Goal: Task Accomplishment & Management: Use online tool/utility

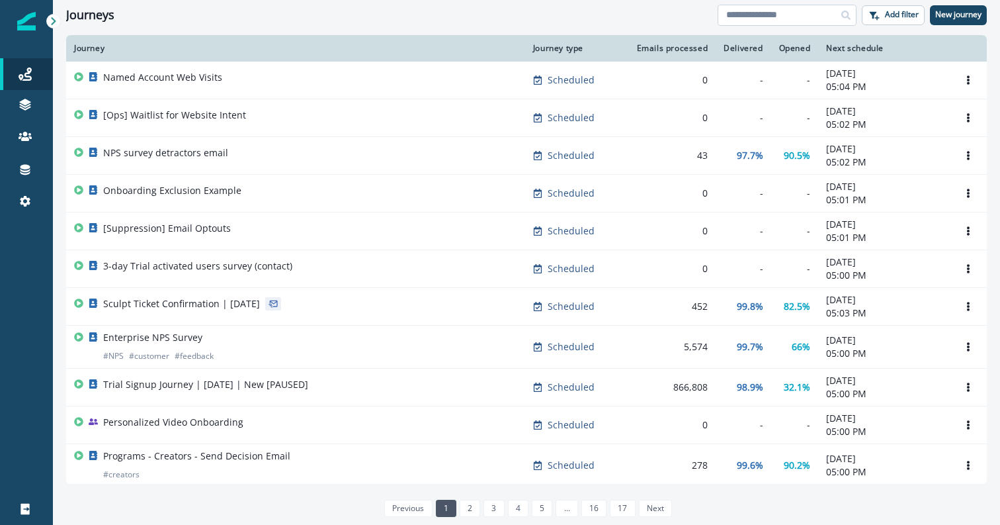
click at [770, 21] on input at bounding box center [787, 15] width 139 height 21
type input "********"
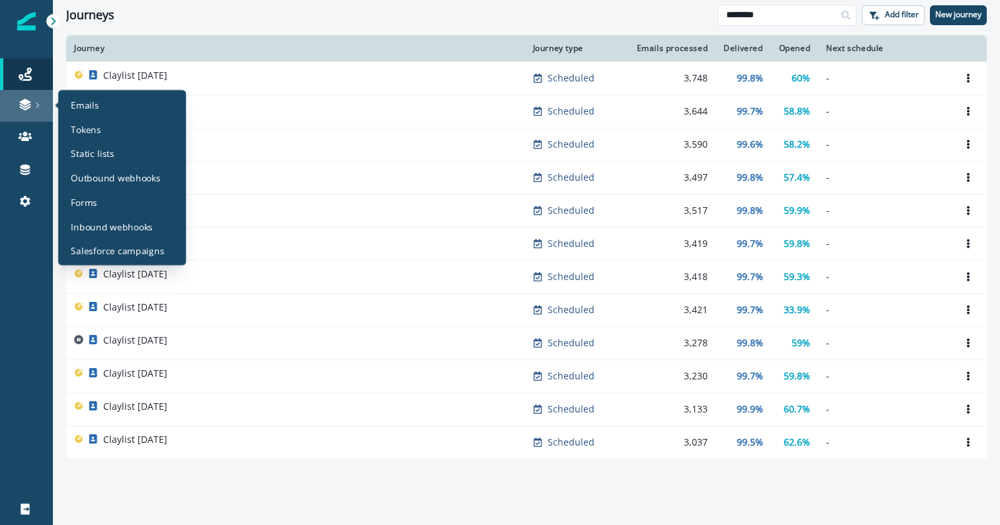
click at [10, 97] on link at bounding box center [26, 106] width 53 height 32
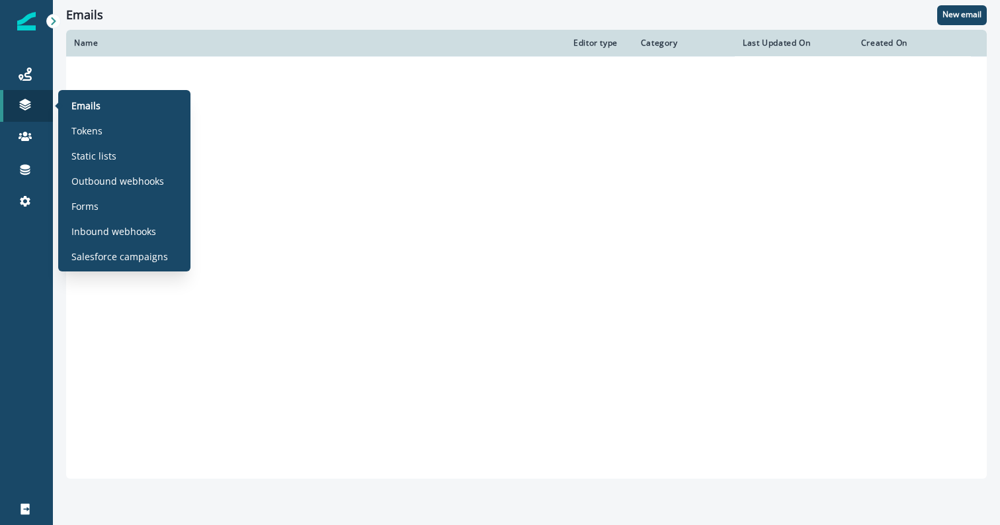
click at [101, 117] on div "Emails Tokens Static lists Outbound webhooks Forms Inbound webhooks Salesforce …" at bounding box center [124, 180] width 122 height 171
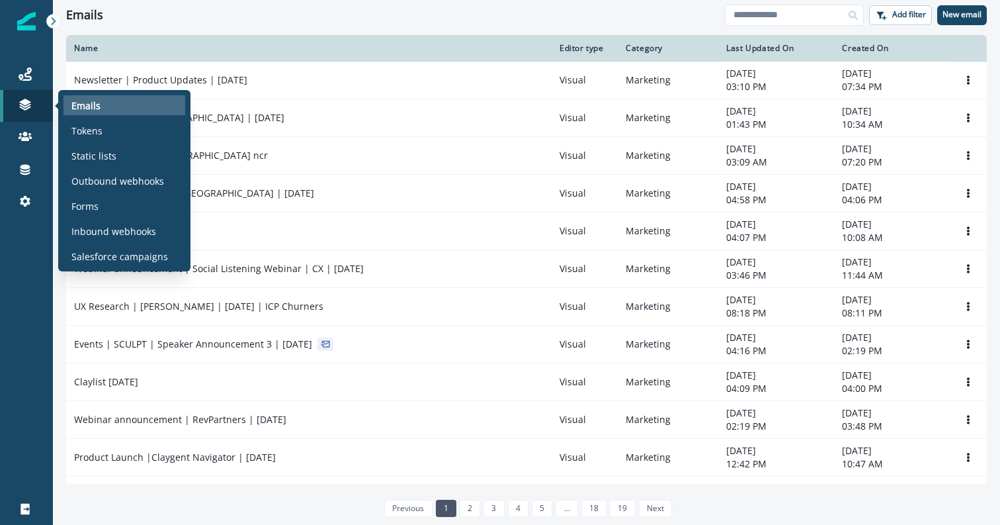
click at [90, 105] on p "Emails" at bounding box center [85, 106] width 29 height 14
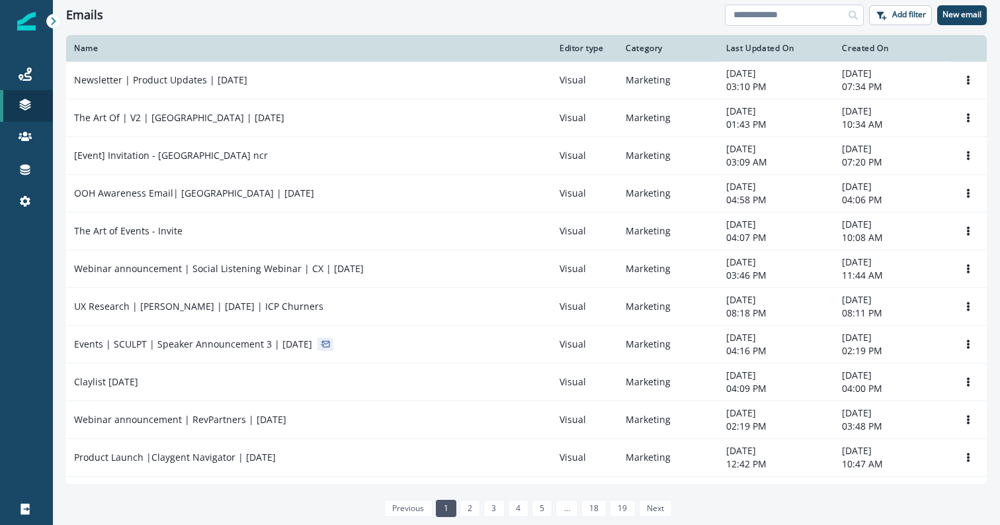
click at [769, 17] on input at bounding box center [794, 15] width 139 height 21
type input "********"
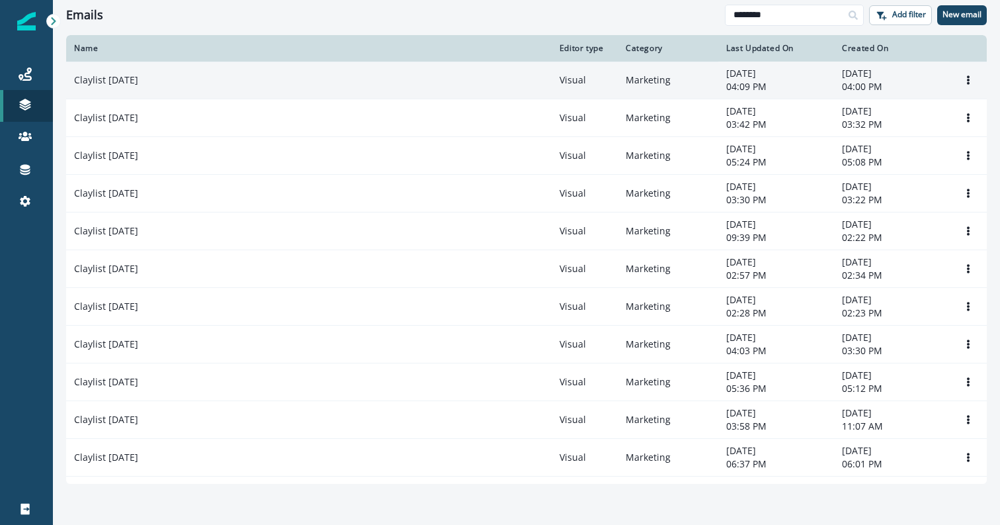
click at [957, 81] on td "Clone Rename Remove" at bounding box center [968, 81] width 37 height 38
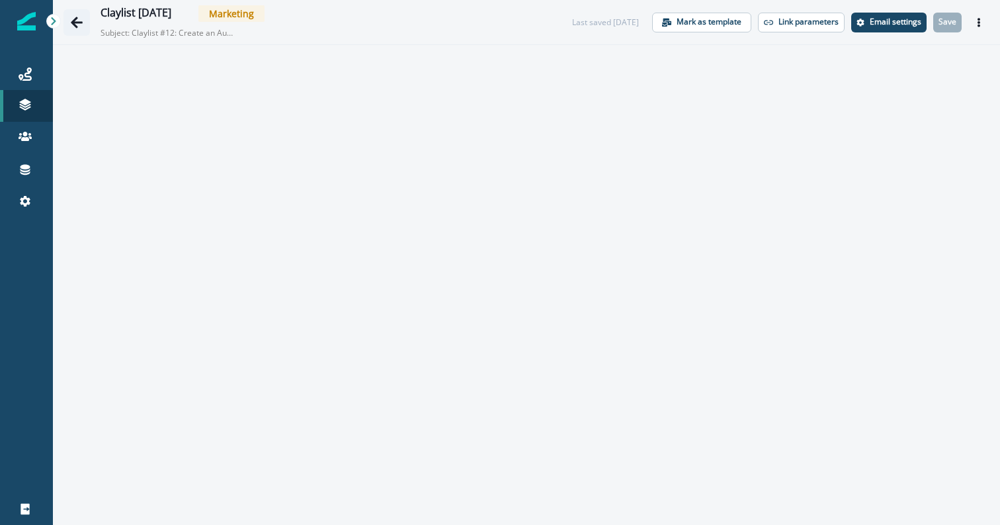
click at [76, 21] on icon "Go back" at bounding box center [77, 22] width 12 height 11
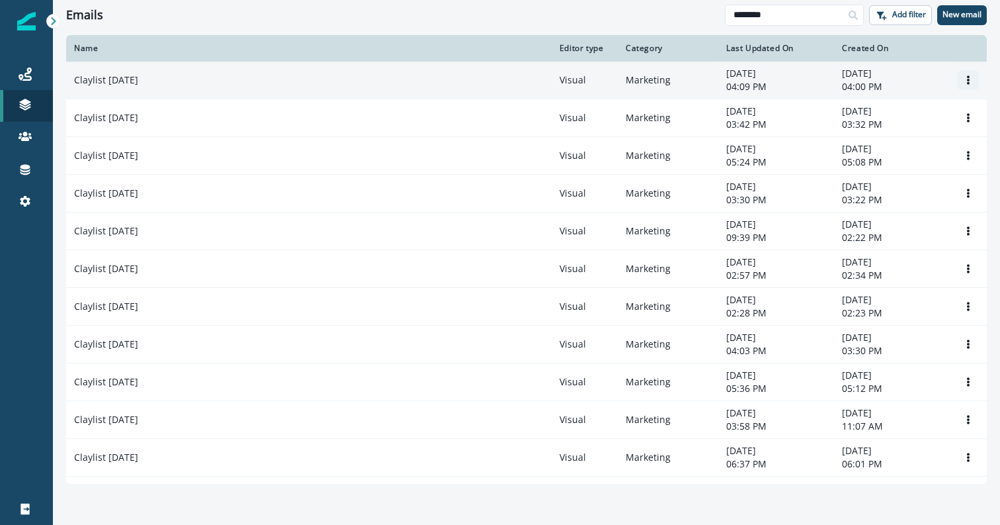
click at [971, 82] on icon "Options" at bounding box center [968, 79] width 9 height 9
click at [892, 112] on button "Clone" at bounding box center [904, 112] width 147 height 21
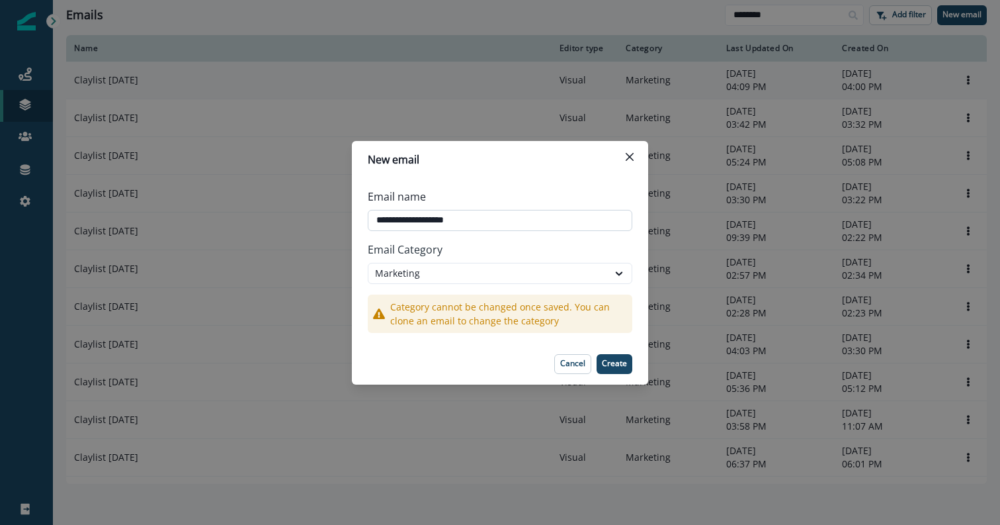
drag, startPoint x: 480, startPoint y: 226, endPoint x: 414, endPoint y: 222, distance: 66.2
click at [414, 222] on input "**********" at bounding box center [500, 220] width 265 height 21
type input "**********"
click at [587, 254] on p "Email Category" at bounding box center [500, 249] width 265 height 26
click at [612, 358] on p "Create" at bounding box center [614, 362] width 25 height 9
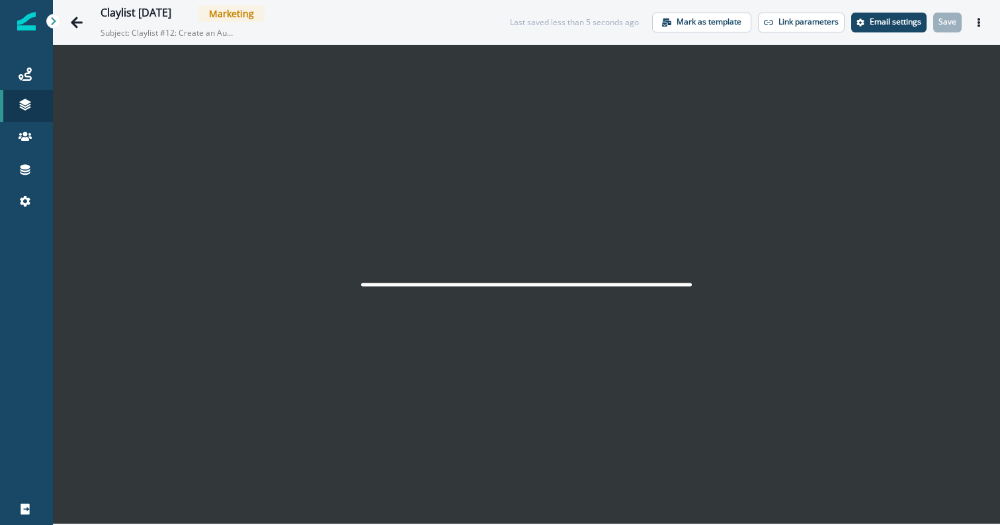
click at [201, 30] on p "Subject: Claylist #12: Create an Automated Competitor Intelligence Digest" at bounding box center [167, 30] width 132 height 17
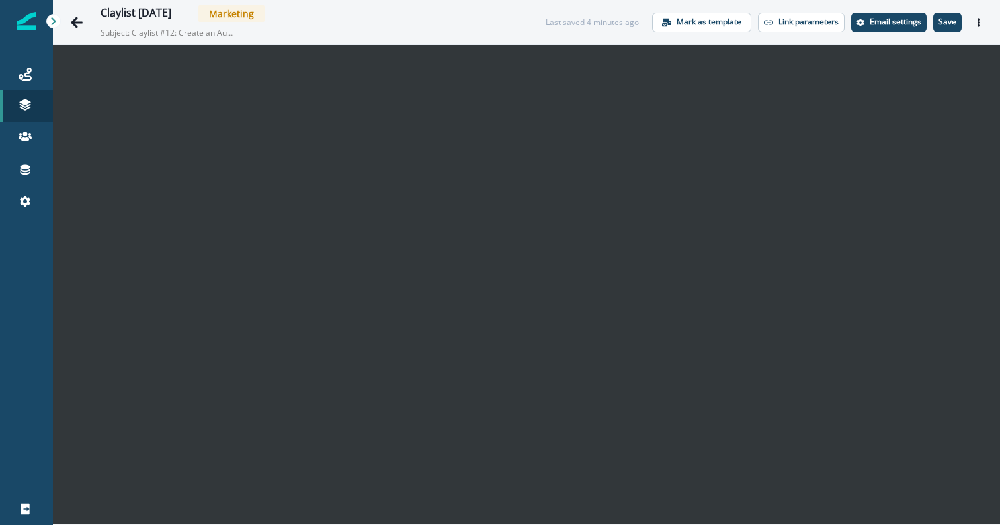
click at [991, 22] on div "Claylist September 2nd Marketing Subject: Claylist #12: Create an Automated Com…" at bounding box center [526, 22] width 947 height 44
click at [974, 20] on icon "Actions" at bounding box center [978, 22] width 9 height 9
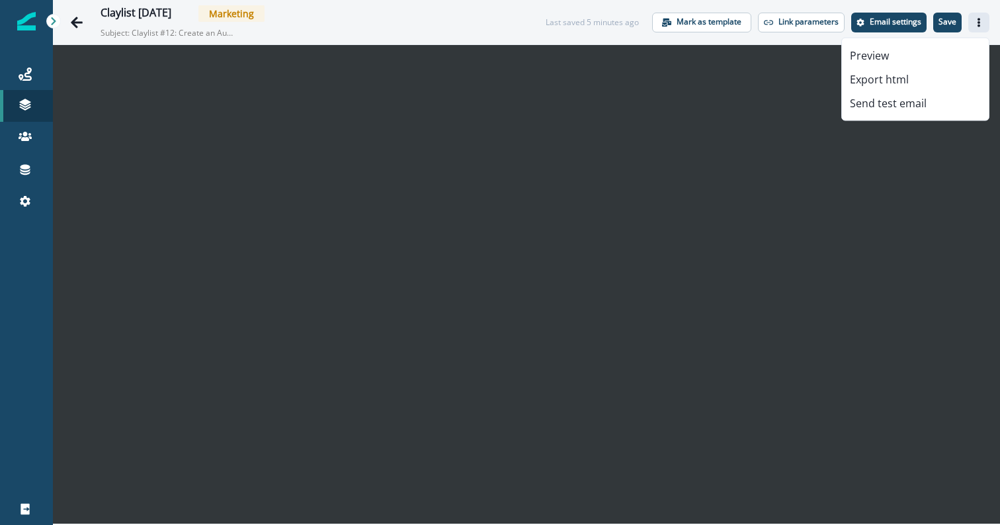
click at [986, 22] on button "Actions" at bounding box center [978, 23] width 21 height 20
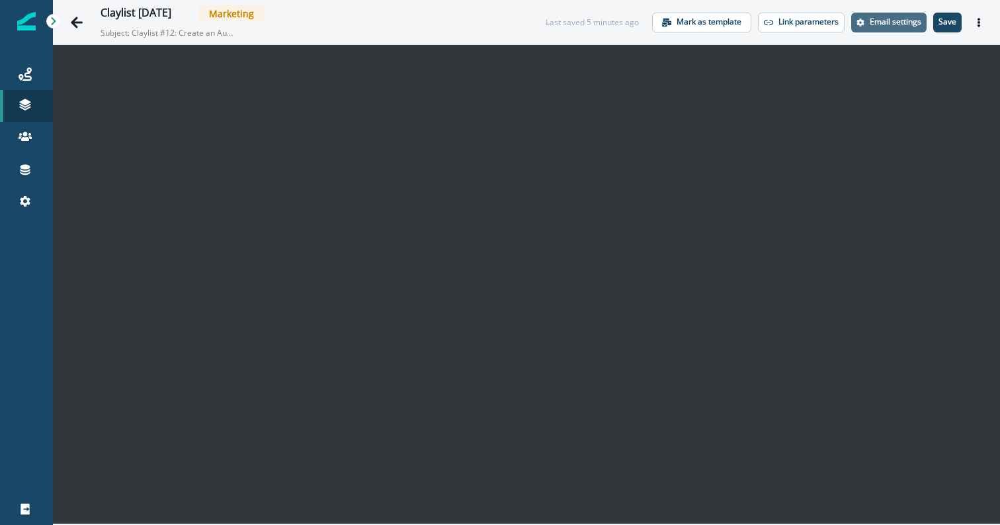
click at [895, 19] on p "Email settings" at bounding box center [896, 21] width 52 height 9
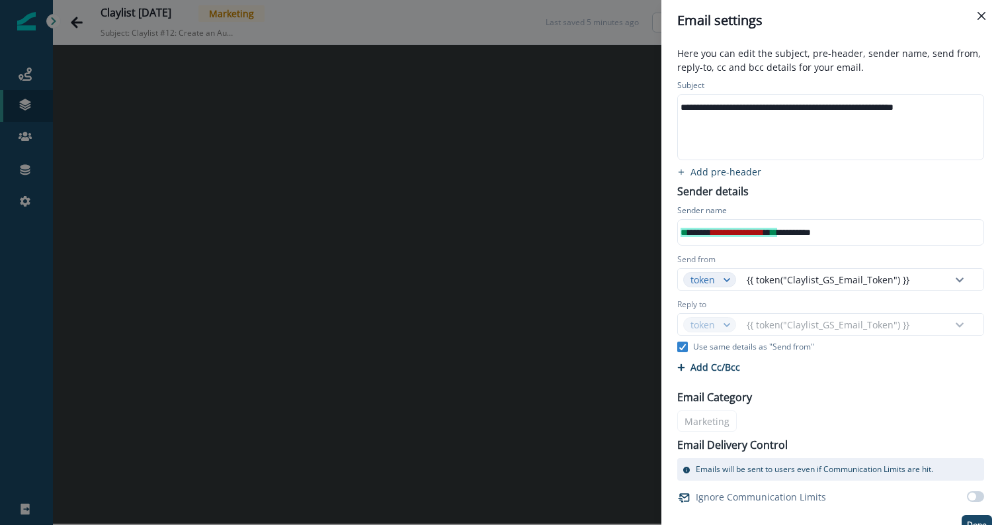
click at [728, 106] on div "**********" at bounding box center [830, 107] width 304 height 20
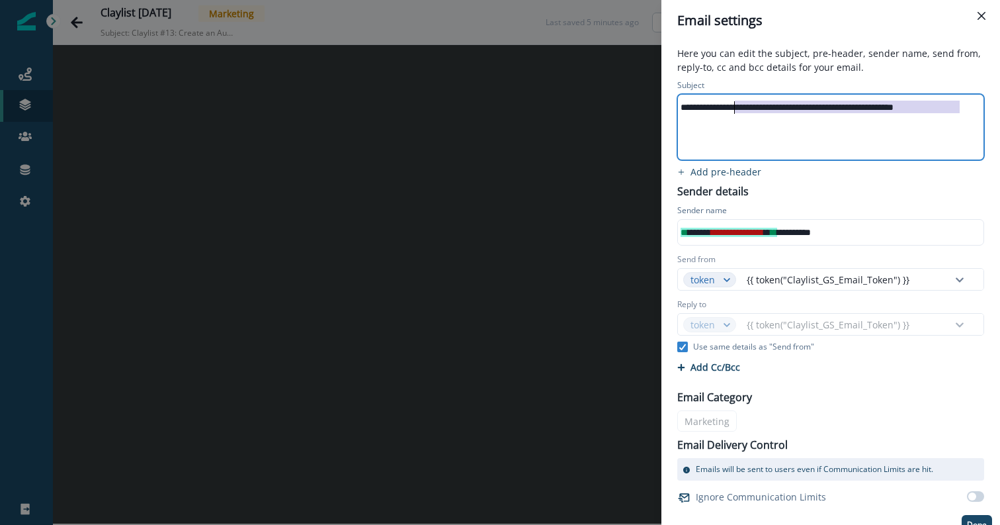
drag, startPoint x: 967, startPoint y: 108, endPoint x: 737, endPoint y: 108, distance: 230.2
click at [737, 108] on div "**********" at bounding box center [830, 107] width 304 height 20
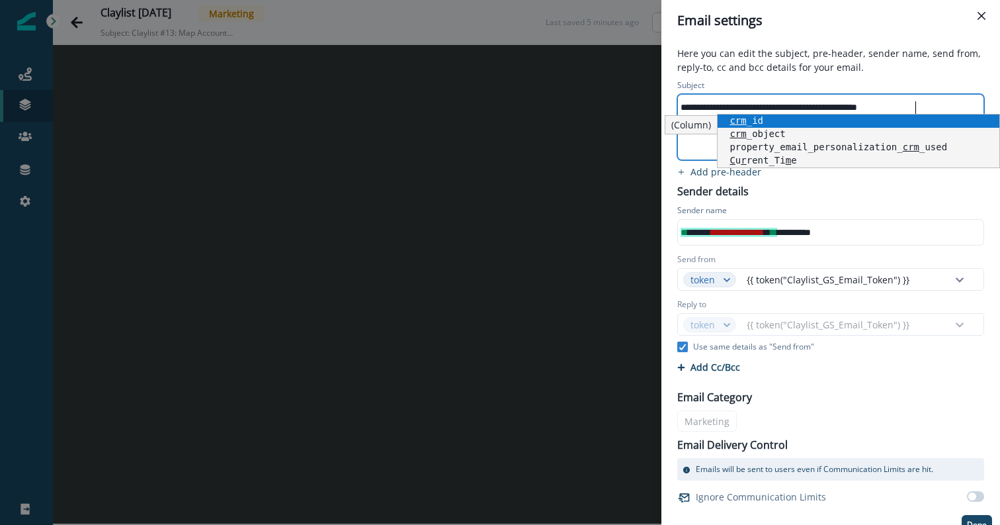
click at [773, 57] on p "Here you can edit the subject, pre-header, sender name, send from, reply-to, cc…" at bounding box center [830, 61] width 323 height 30
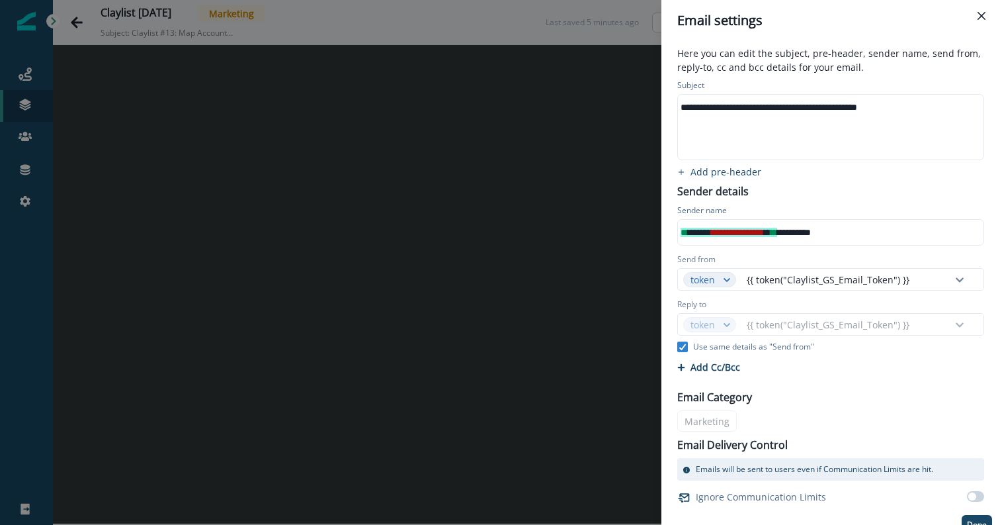
scroll to position [15, 0]
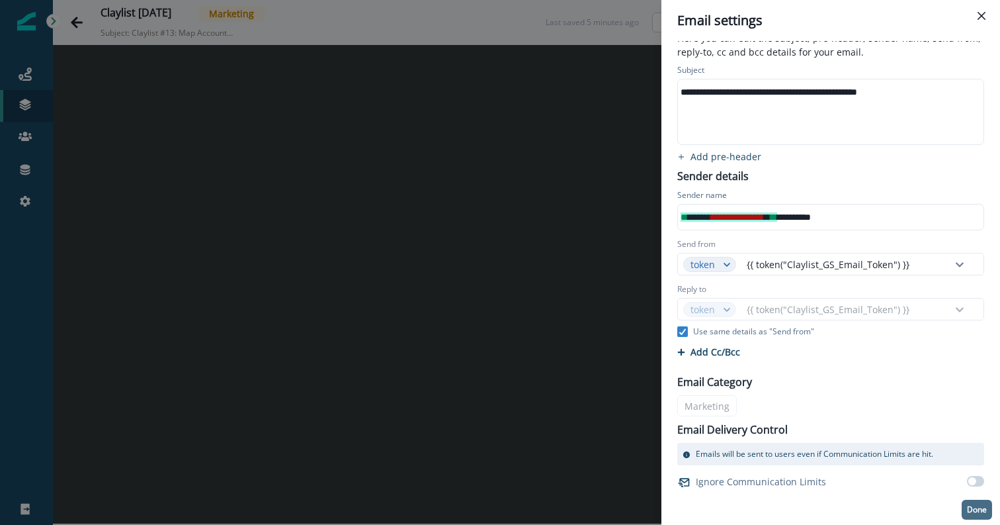
click at [981, 511] on p "Done" at bounding box center [977, 509] width 20 height 9
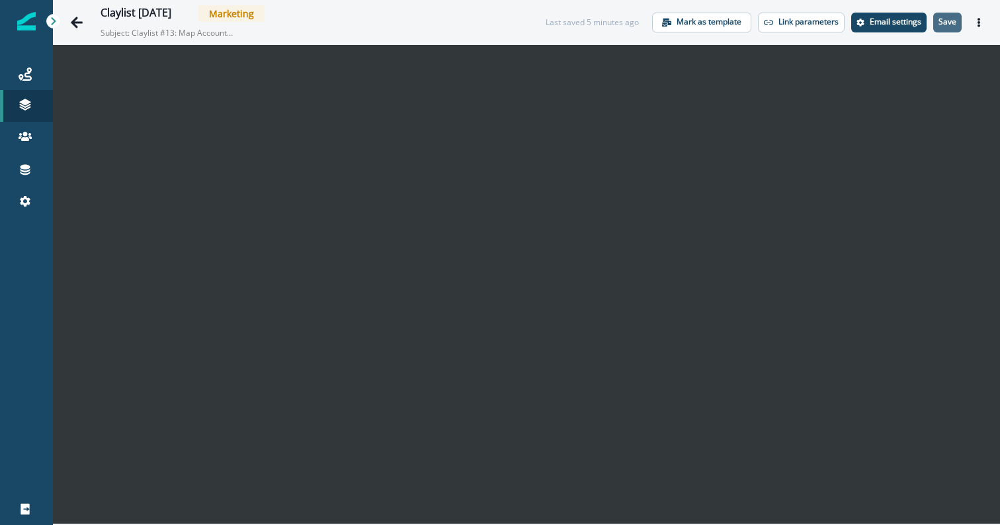
click at [954, 23] on p "Save" at bounding box center [948, 21] width 18 height 9
click at [982, 18] on icon "Actions" at bounding box center [978, 22] width 9 height 9
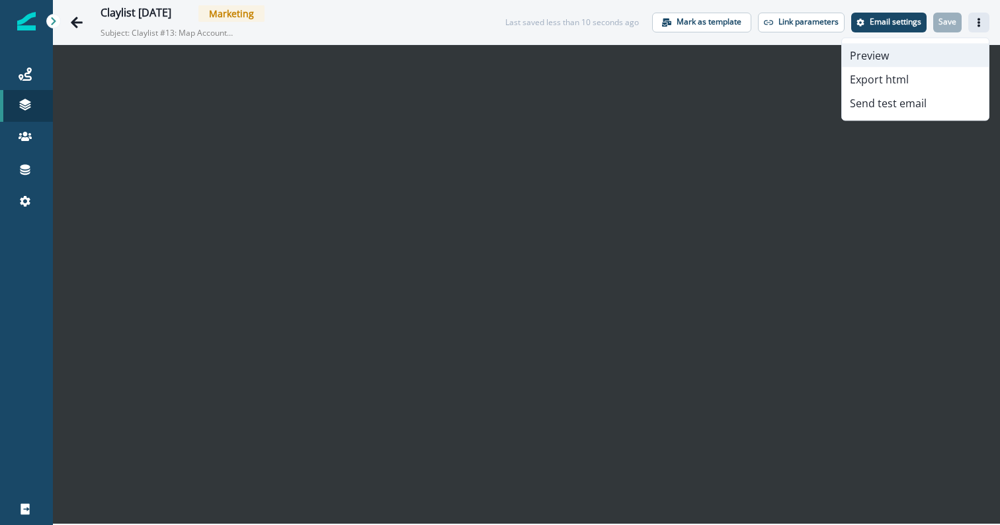
click at [871, 47] on button "Preview" at bounding box center [915, 56] width 147 height 24
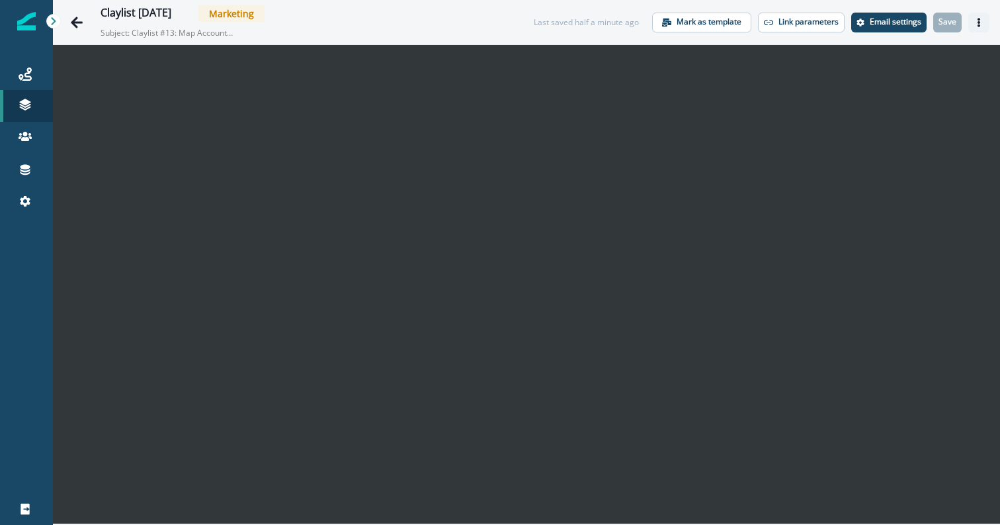
click at [980, 21] on icon "Actions" at bounding box center [978, 22] width 9 height 9
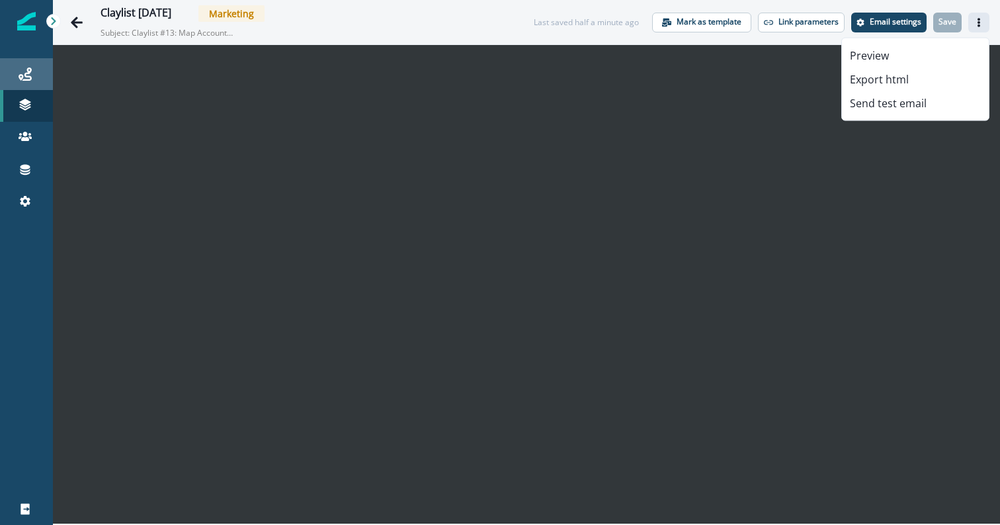
click at [34, 75] on div "Journeys" at bounding box center [26, 74] width 42 height 16
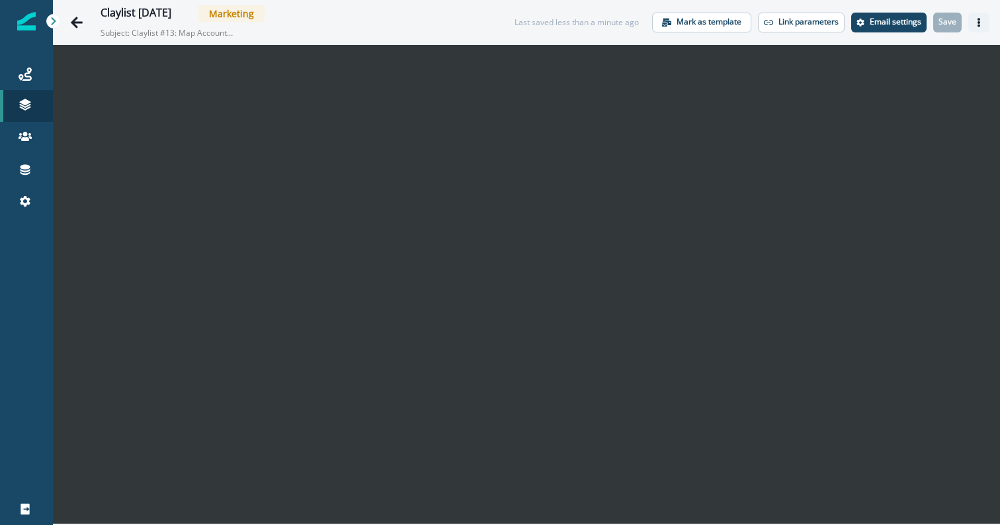
click at [982, 23] on icon "Actions" at bounding box center [978, 22] width 9 height 9
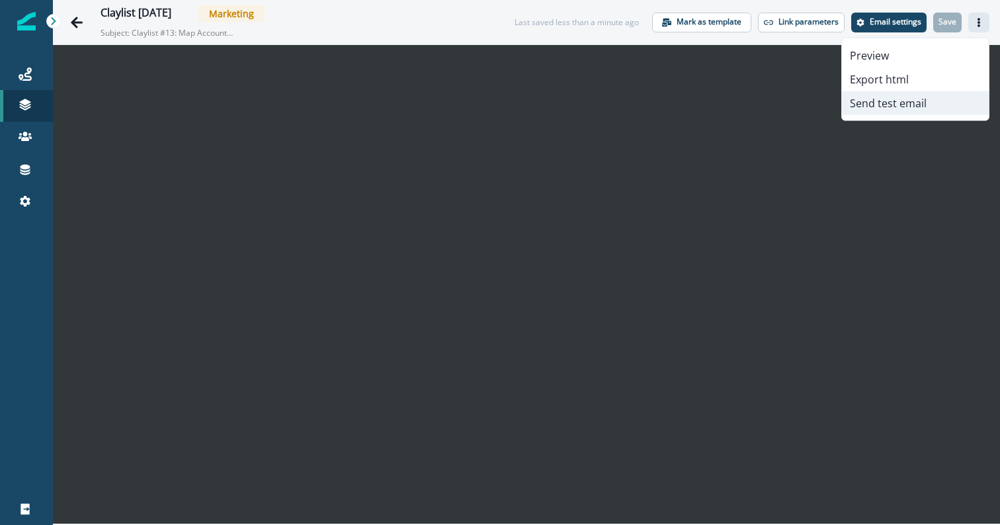
click at [890, 106] on button "Send test email" at bounding box center [915, 103] width 147 height 24
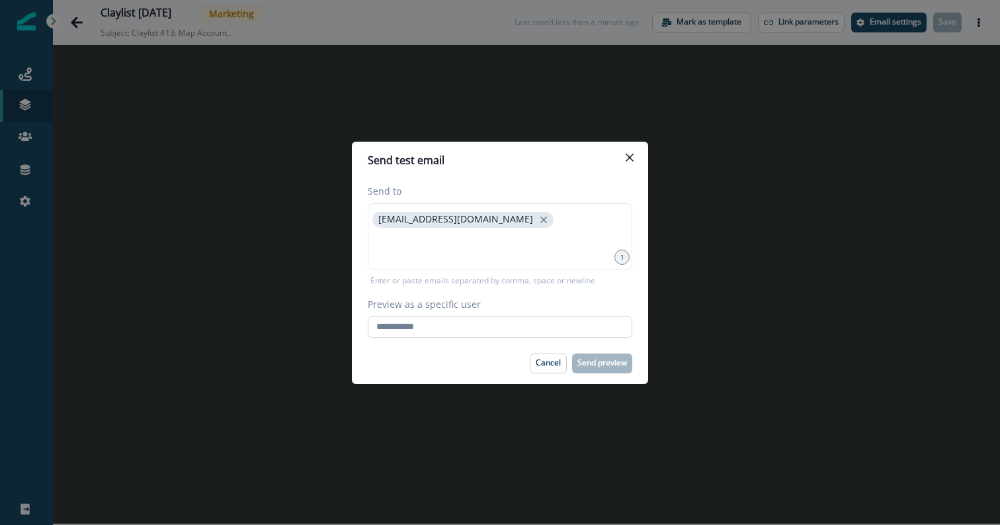
click at [497, 325] on input "Preview as a specific user" at bounding box center [500, 326] width 265 height 21
paste input "**********"
type input "**********"
click at [529, 296] on div "**********" at bounding box center [500, 260] width 265 height 153
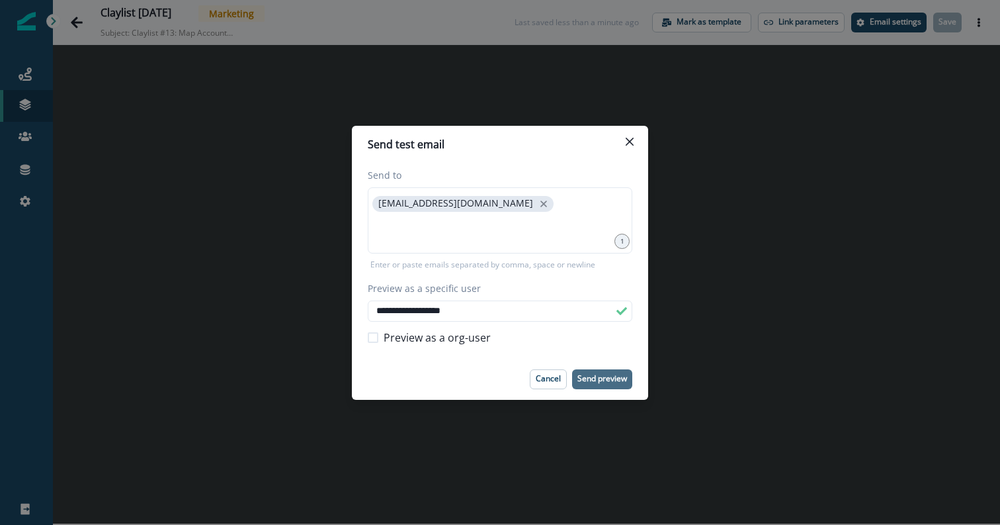
click at [602, 374] on p "Send preview" at bounding box center [602, 378] width 50 height 9
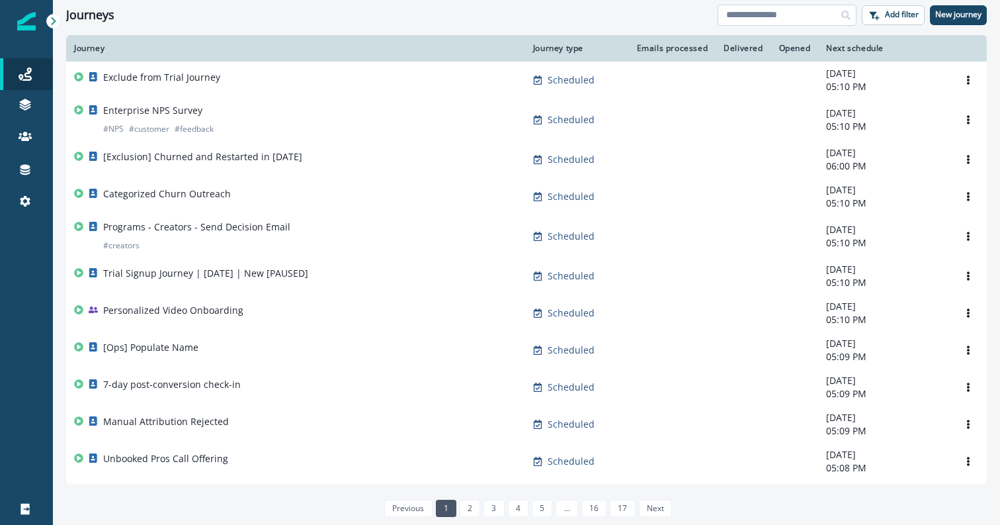
click at [767, 13] on input at bounding box center [787, 15] width 139 height 21
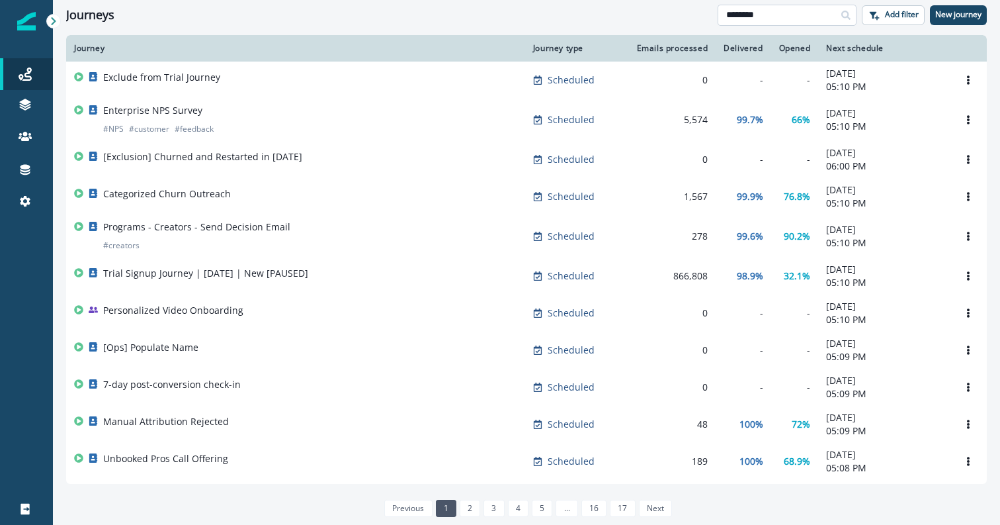
type input "********"
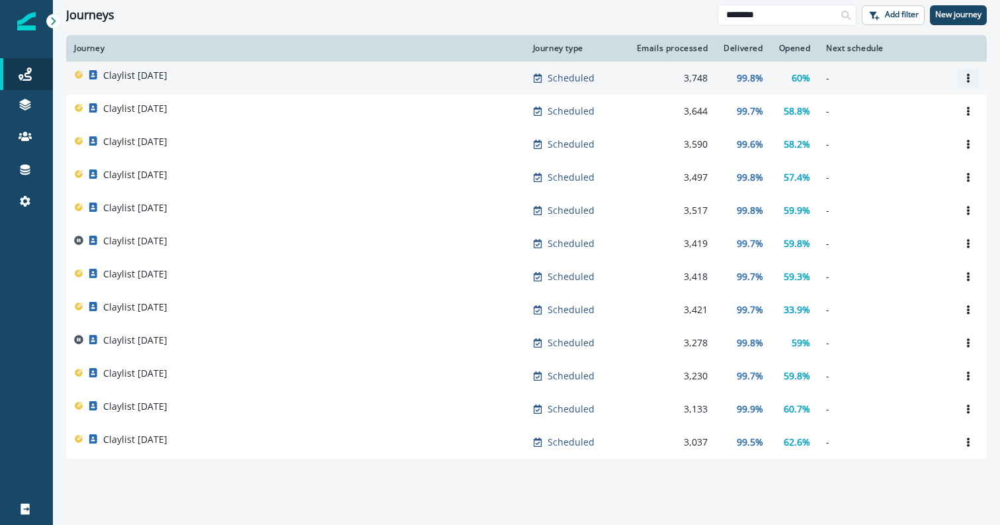
click at [971, 79] on icon "Options" at bounding box center [968, 77] width 9 height 9
click at [919, 111] on button "Clone" at bounding box center [904, 109] width 147 height 21
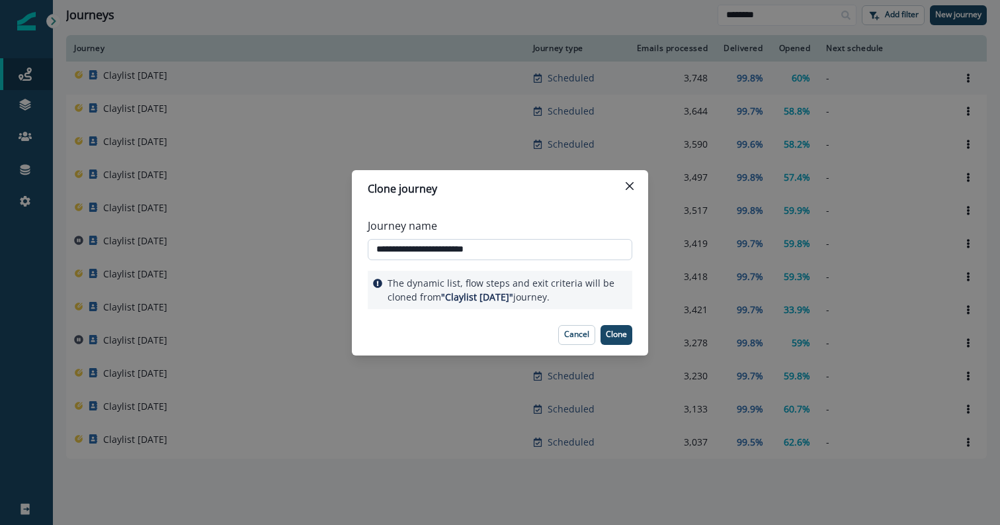
drag, startPoint x: 505, startPoint y: 253, endPoint x: 412, endPoint y: 252, distance: 92.6
click at [412, 253] on input "**********" at bounding box center [500, 249] width 265 height 21
type input "**********"
click at [624, 341] on button "Clone" at bounding box center [617, 335] width 32 height 20
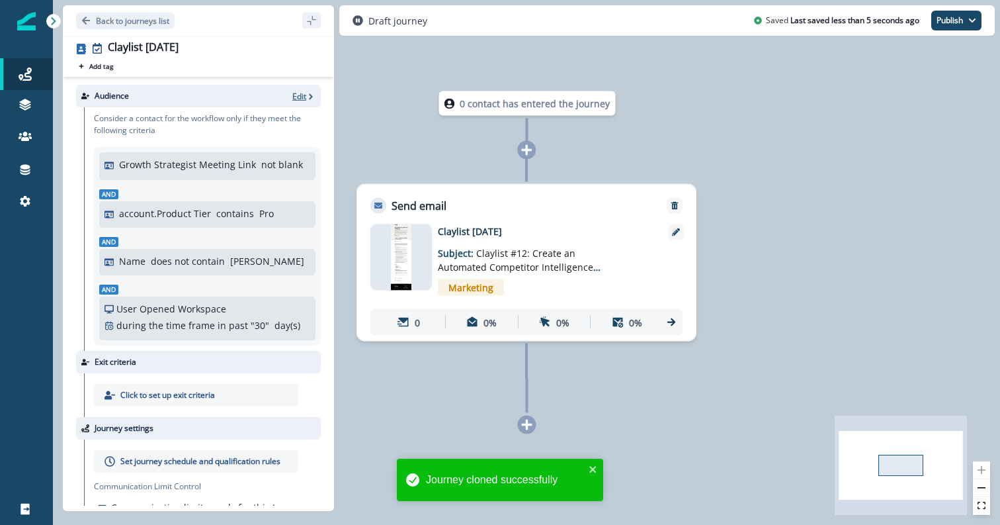
click at [302, 99] on p "Edit" at bounding box center [299, 96] width 14 height 11
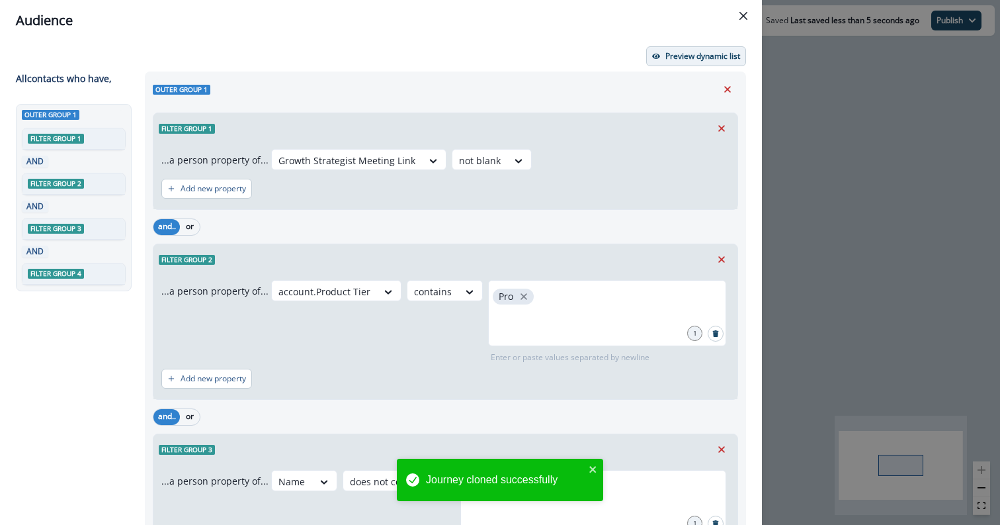
click at [667, 52] on p "Preview dynamic list" at bounding box center [702, 56] width 75 height 9
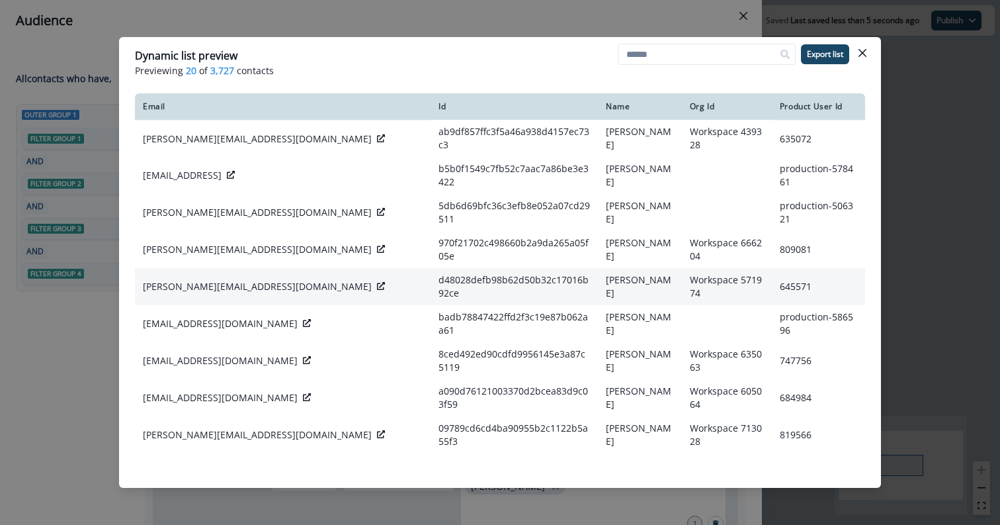
click at [188, 280] on p "[PERSON_NAME][EMAIL_ADDRESS][DOMAIN_NAME]" at bounding box center [257, 286] width 229 height 13
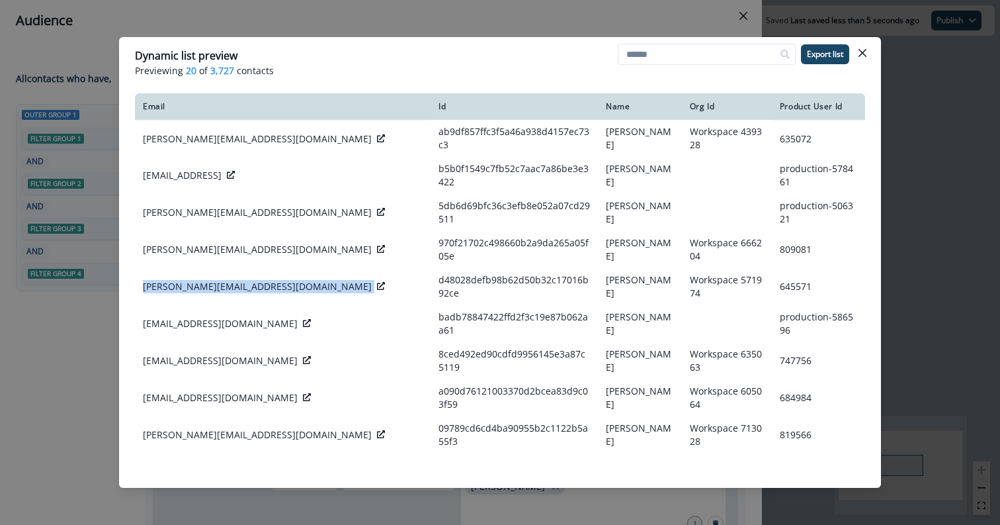
copy div "[PERSON_NAME][EMAIL_ADDRESS][DOMAIN_NAME]"
click at [862, 60] on button "Close" at bounding box center [862, 52] width 21 height 21
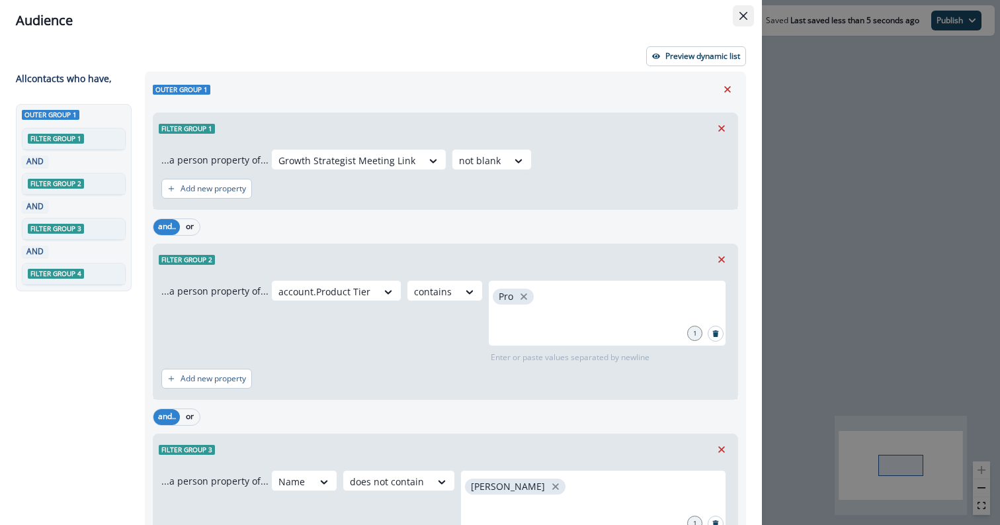
click at [743, 19] on icon "Close" at bounding box center [743, 16] width 8 height 8
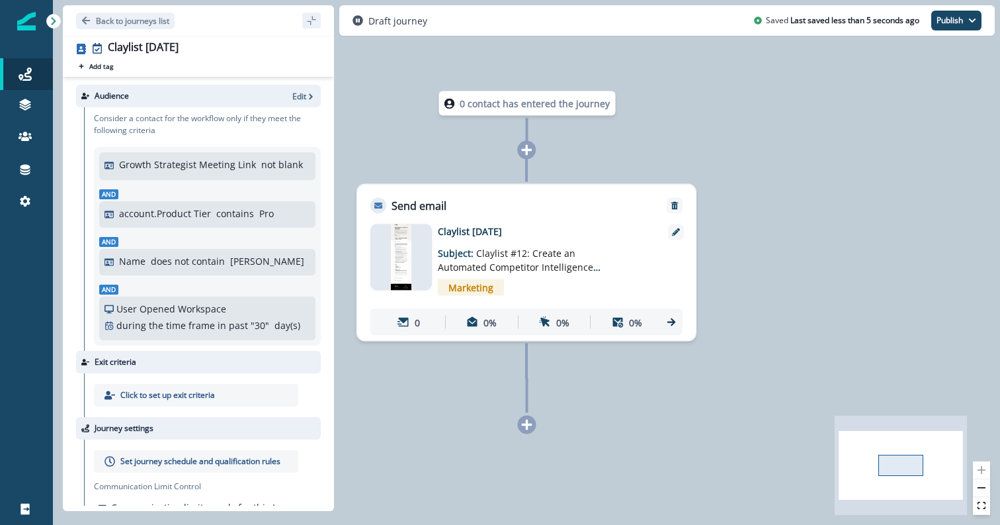
click at [491, 281] on span "Marketing" at bounding box center [471, 287] width 66 height 17
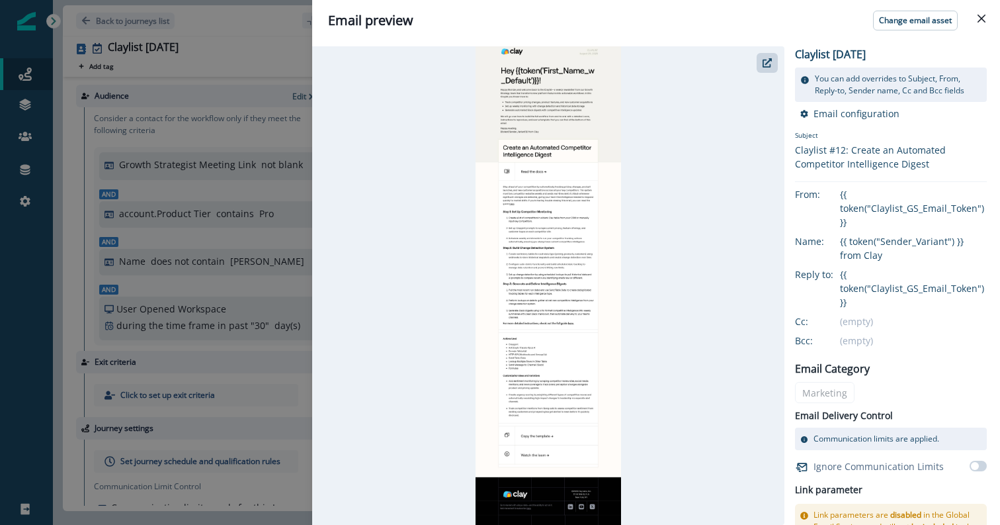
click at [870, 36] on header "Email preview Change email asset" at bounding box center [656, 20] width 688 height 41
click at [883, 25] on button "Change email asset" at bounding box center [915, 21] width 85 height 20
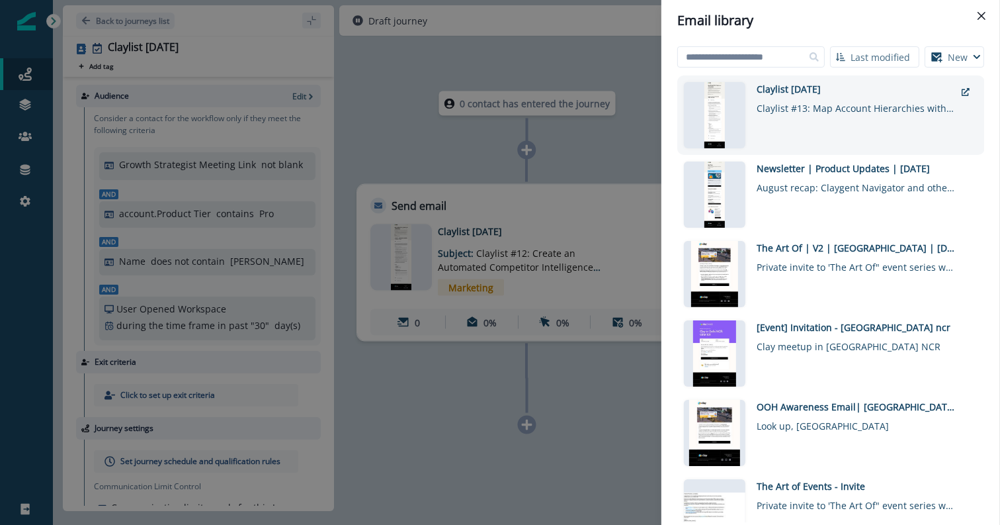
click at [783, 105] on div "Claylist #13: Map Account Hierarchies within your CRM" at bounding box center [856, 105] width 198 height 19
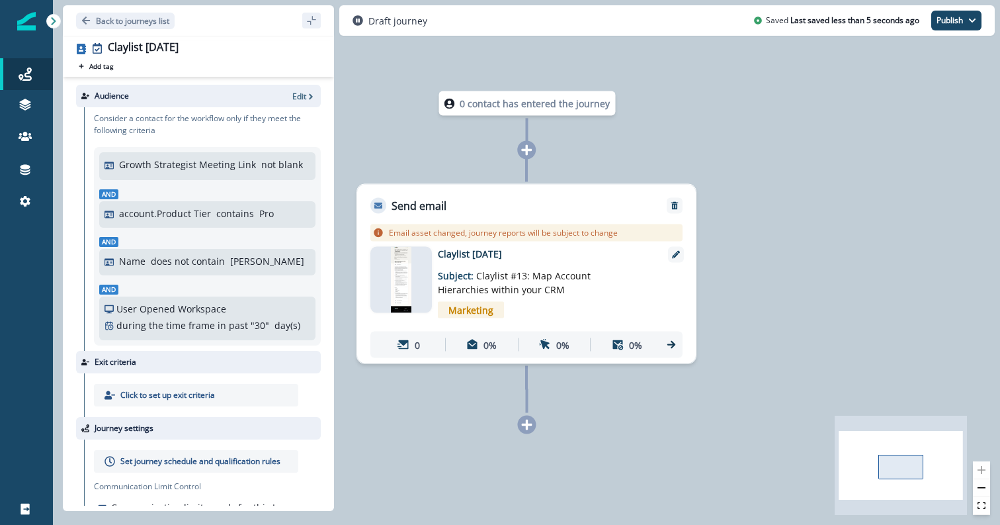
scroll to position [31, 0]
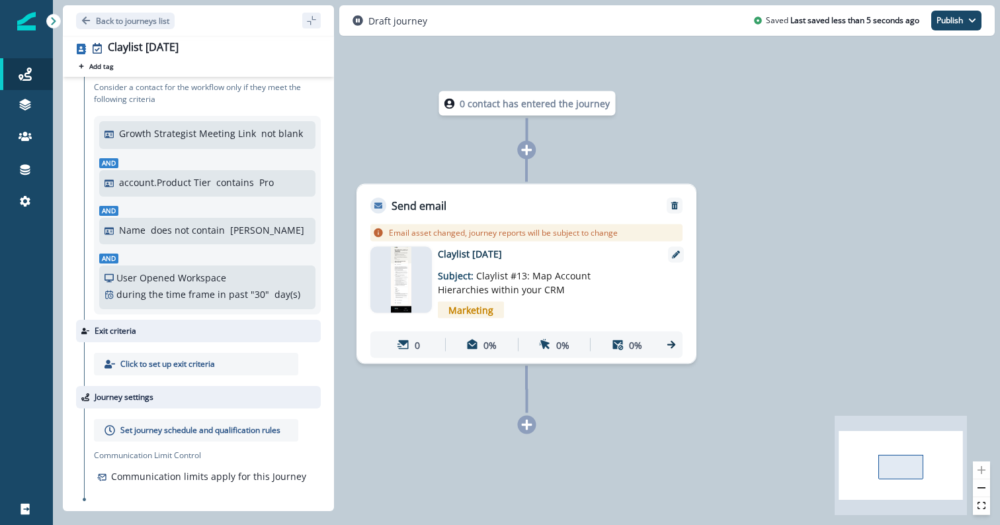
click at [187, 431] on p "Set journey schedule and qualification rules" at bounding box center [200, 430] width 160 height 12
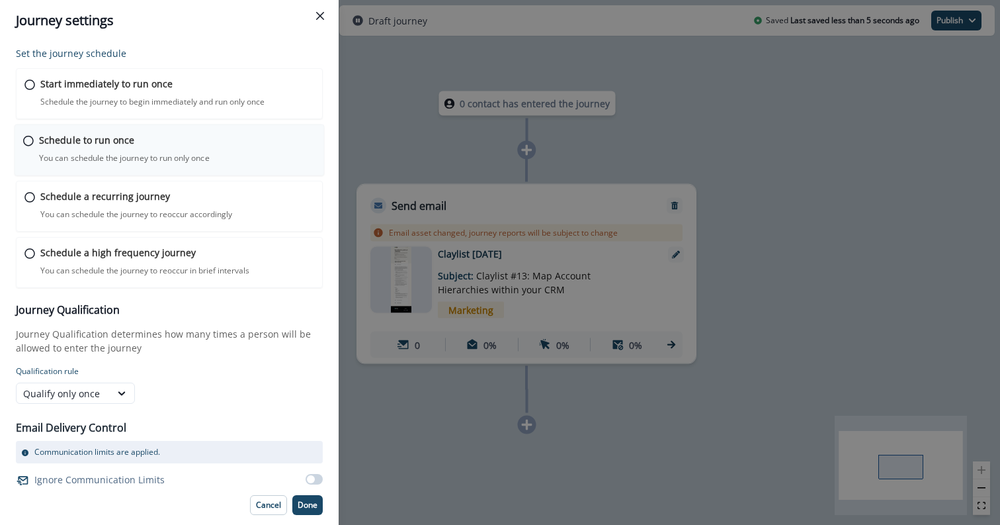
click at [136, 151] on div "Schedule to run once You can schedule the journey to run only once Journey is s…" at bounding box center [177, 148] width 276 height 31
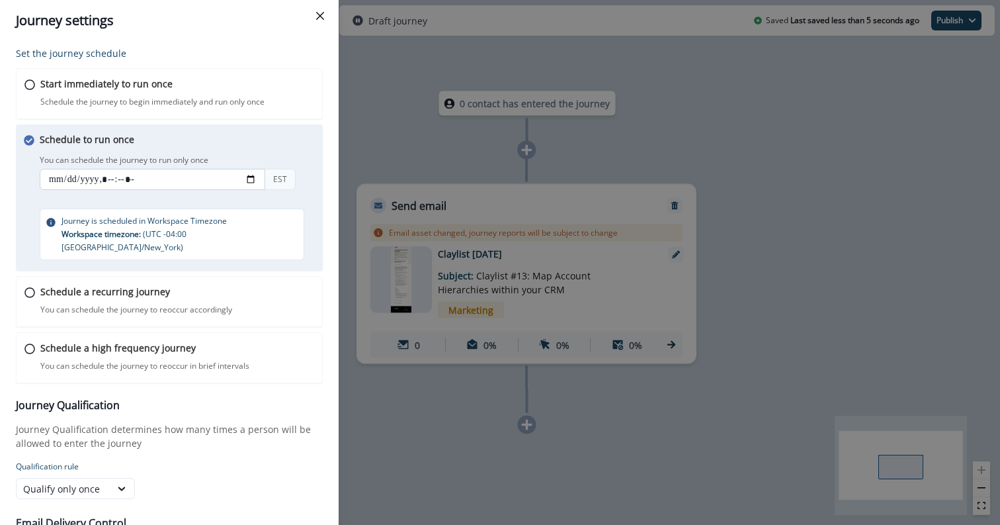
click at [58, 177] on input "datetime-local" at bounding box center [153, 179] width 226 height 21
type input "**********"
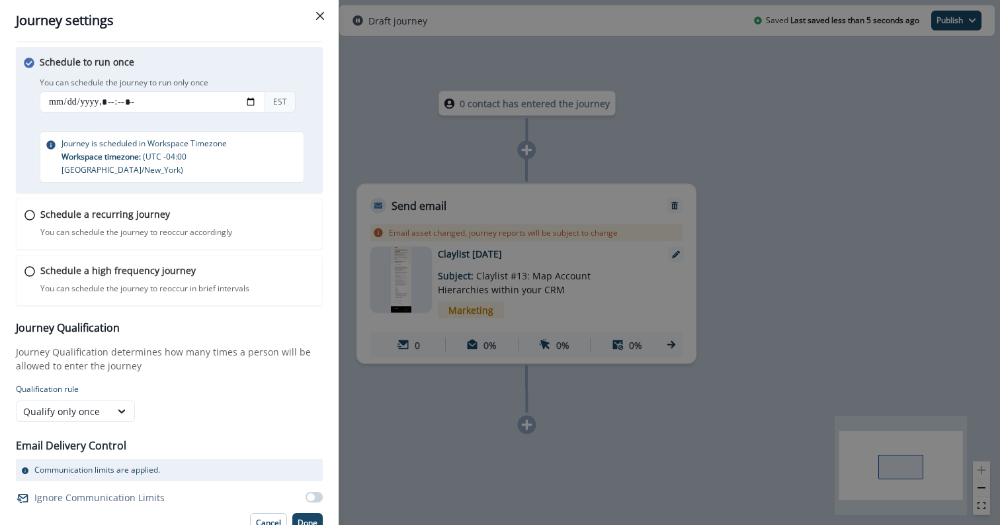
click at [292, 517] on div "Cancel Done" at bounding box center [169, 523] width 307 height 20
click at [312, 518] on p "Done" at bounding box center [308, 522] width 20 height 9
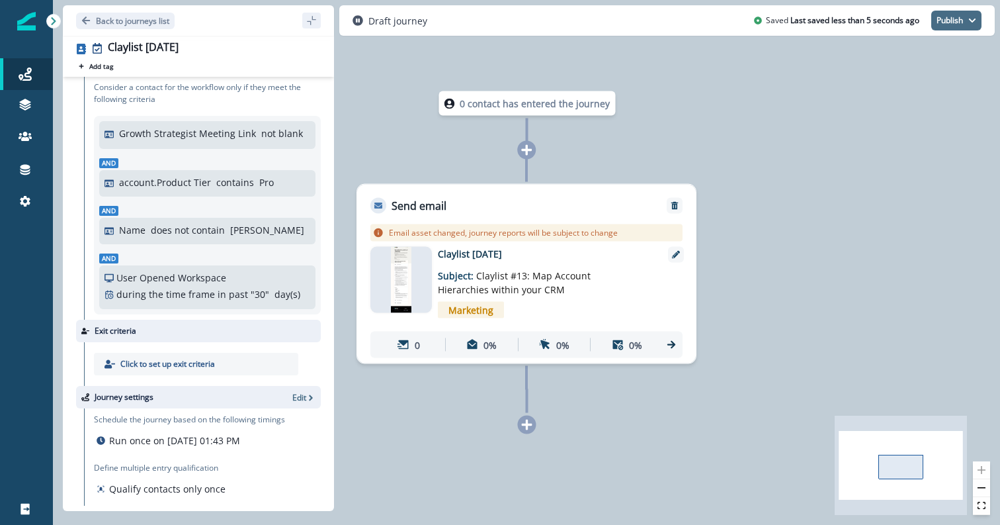
click at [961, 17] on button "Publish" at bounding box center [956, 21] width 50 height 20
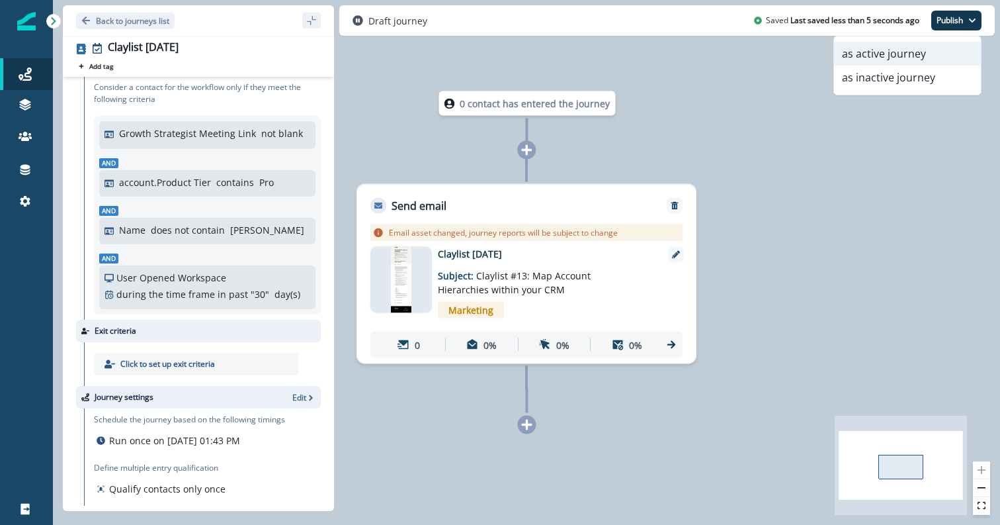
click at [928, 54] on button "as active journey" at bounding box center [907, 54] width 147 height 24
